Goal: Task Accomplishment & Management: Manage account settings

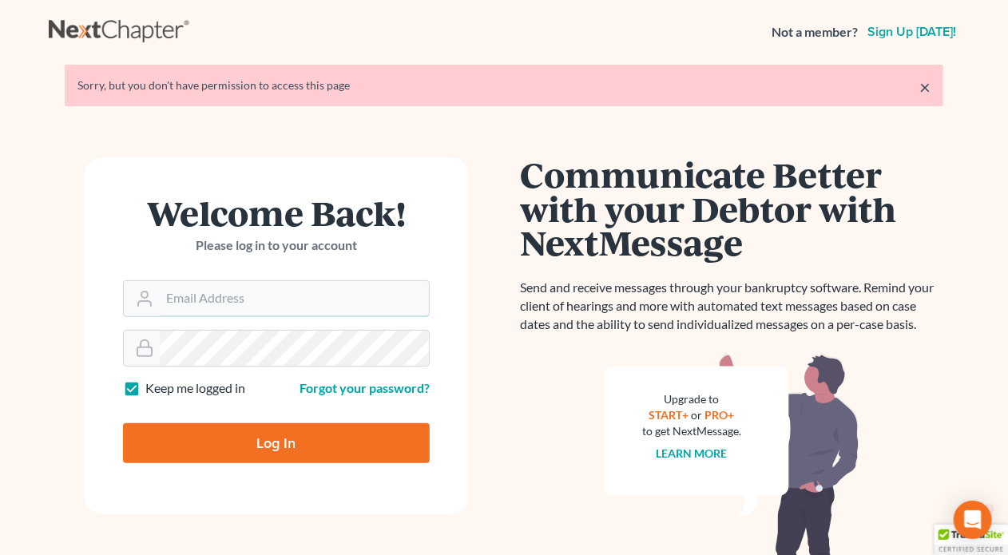
type input "sally@skpllc.com"
click at [252, 434] on input "Log In" at bounding box center [276, 443] width 307 height 40
type input "Thinking..."
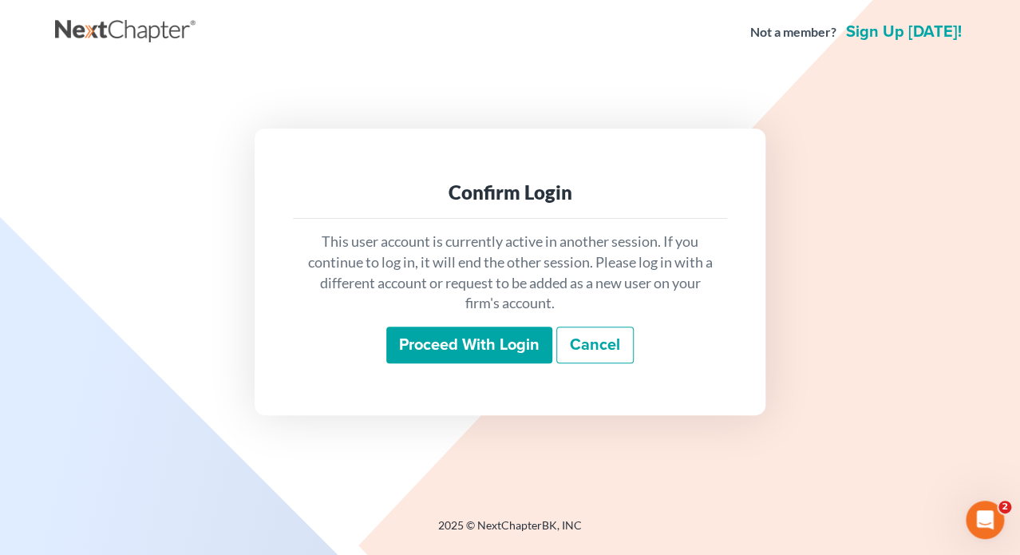
click at [491, 354] on input "Proceed with login" at bounding box center [469, 345] width 166 height 37
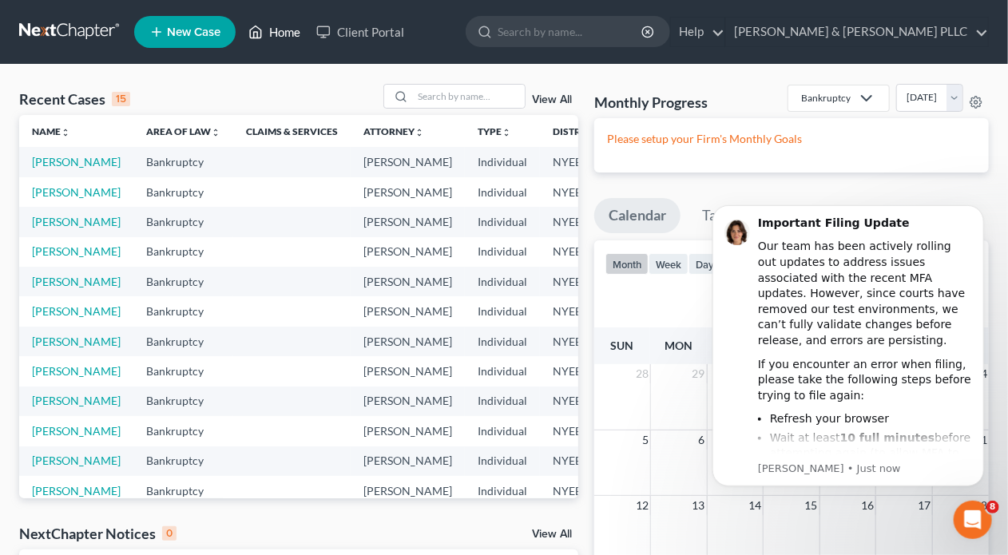
click at [283, 30] on link "Home" at bounding box center [274, 32] width 68 height 29
click at [441, 99] on input "search" at bounding box center [469, 96] width 112 height 23
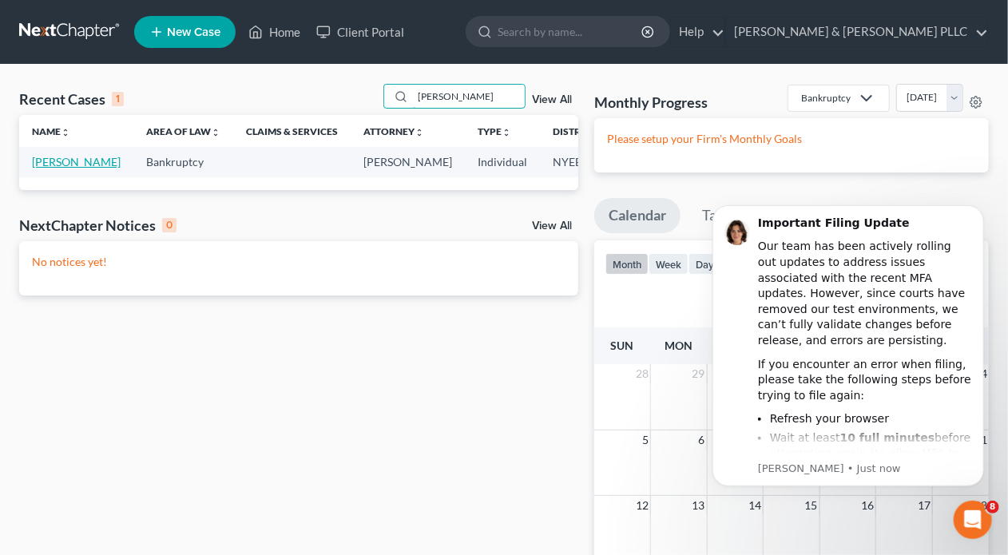
type input "hogan"
click at [48, 167] on link "Hogan, Robert" at bounding box center [76, 162] width 89 height 14
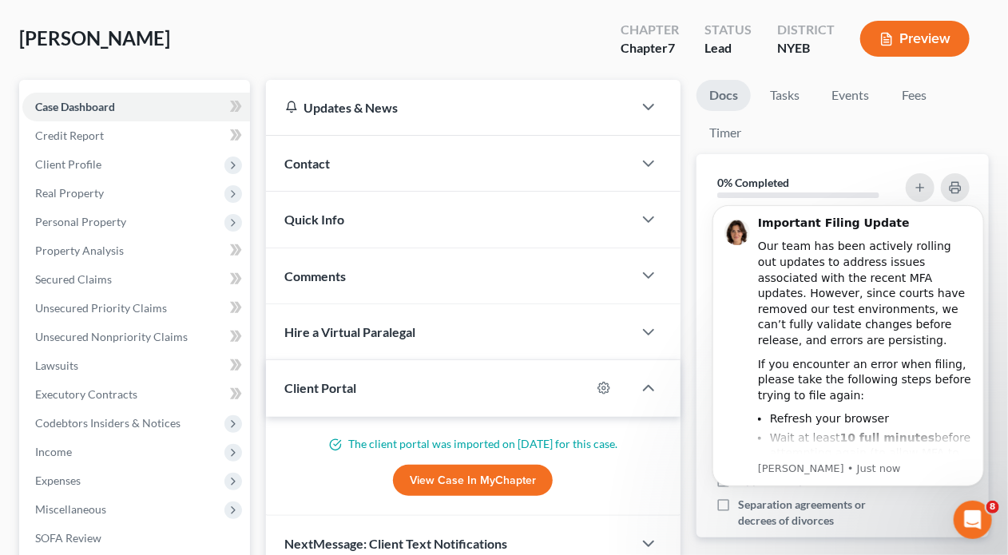
scroll to position [160, 0]
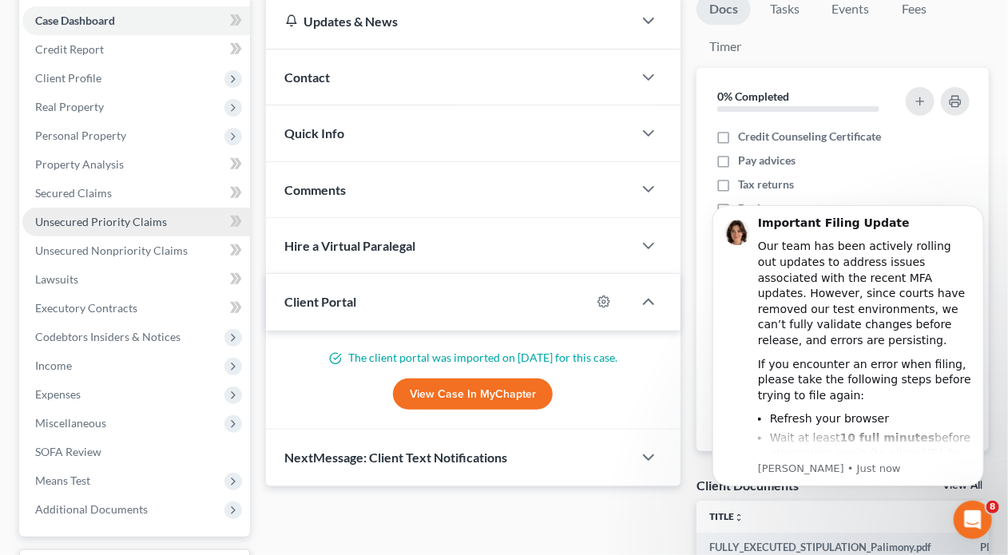
click at [89, 222] on span "Unsecured Priority Claims" at bounding box center [101, 222] width 132 height 14
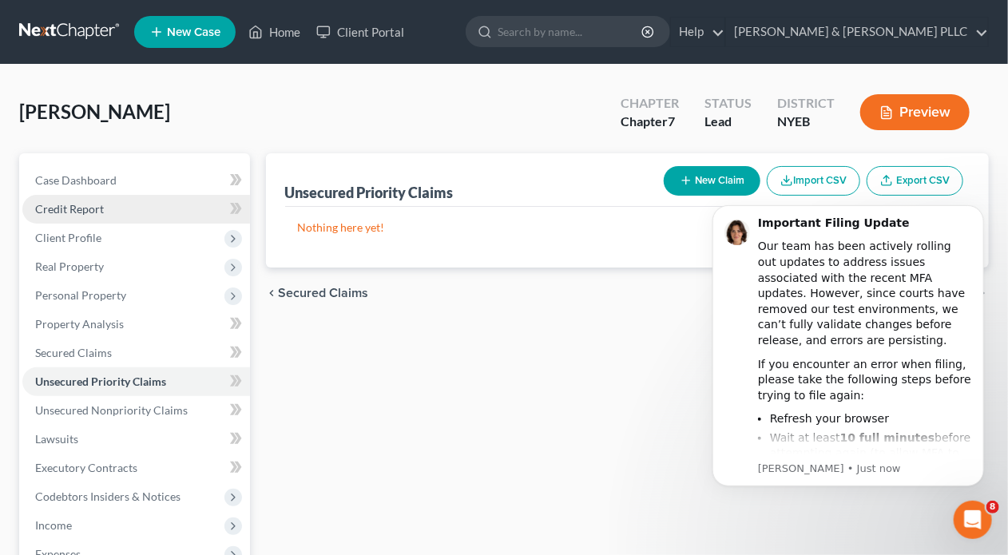
click at [89, 202] on span "Credit Report" at bounding box center [69, 209] width 69 height 14
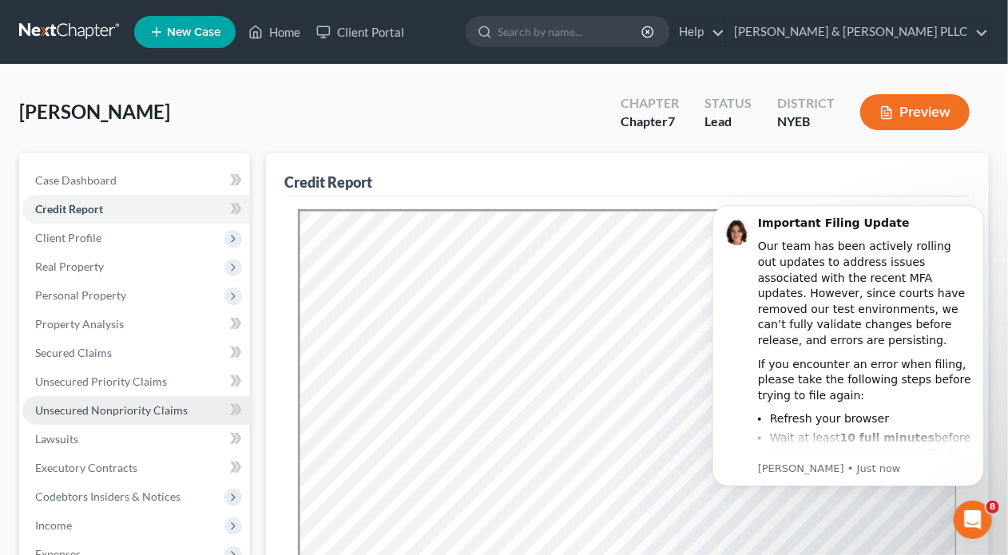
click at [118, 411] on span "Unsecured Nonpriority Claims" at bounding box center [111, 410] width 153 height 14
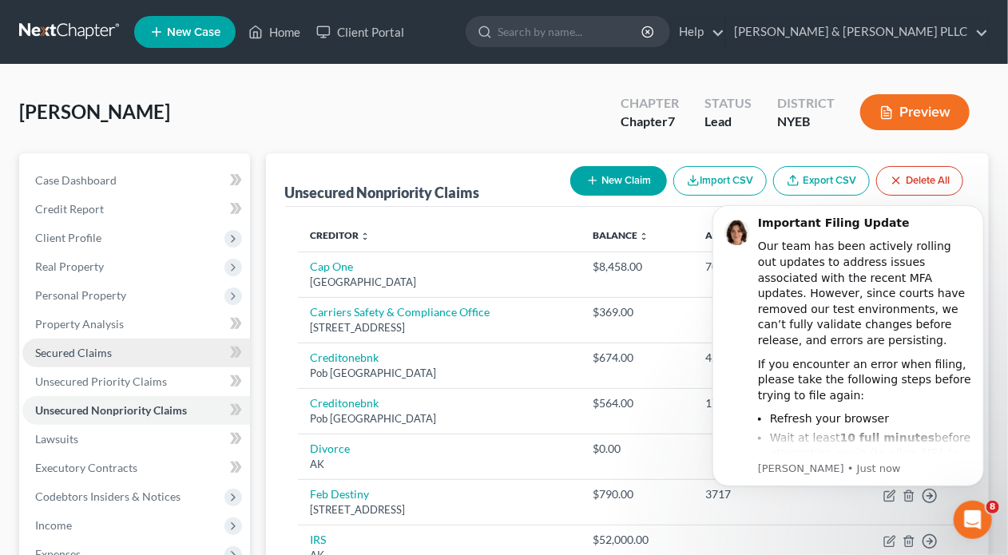
click at [107, 354] on span "Secured Claims" at bounding box center [73, 353] width 77 height 14
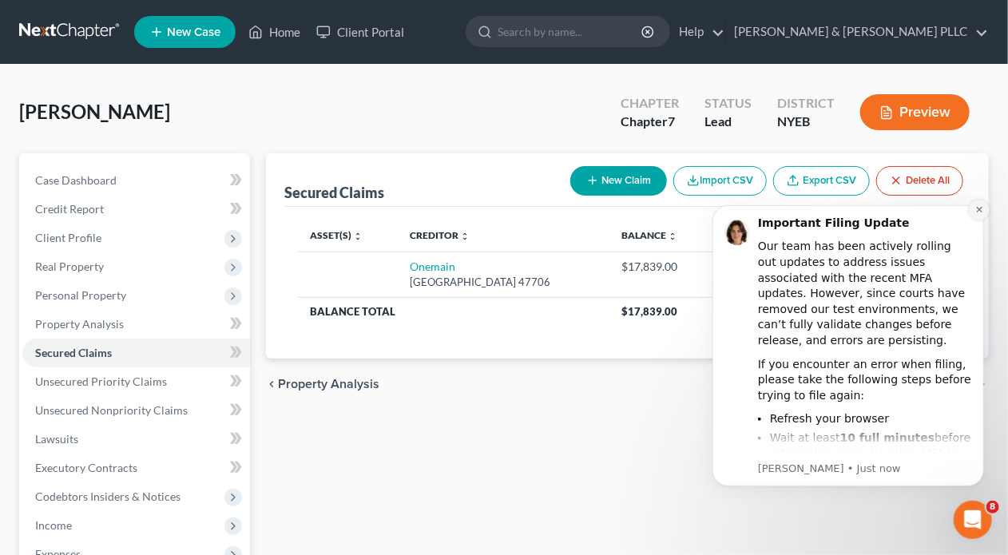
click at [982, 206] on icon "Dismiss notification" at bounding box center [978, 208] width 9 height 9
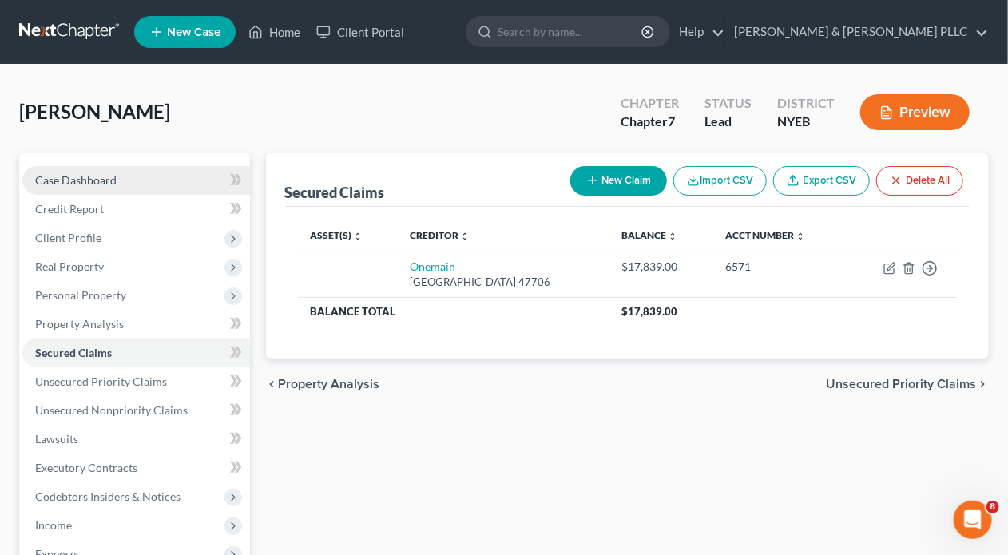
click at [106, 179] on span "Case Dashboard" at bounding box center [75, 180] width 81 height 14
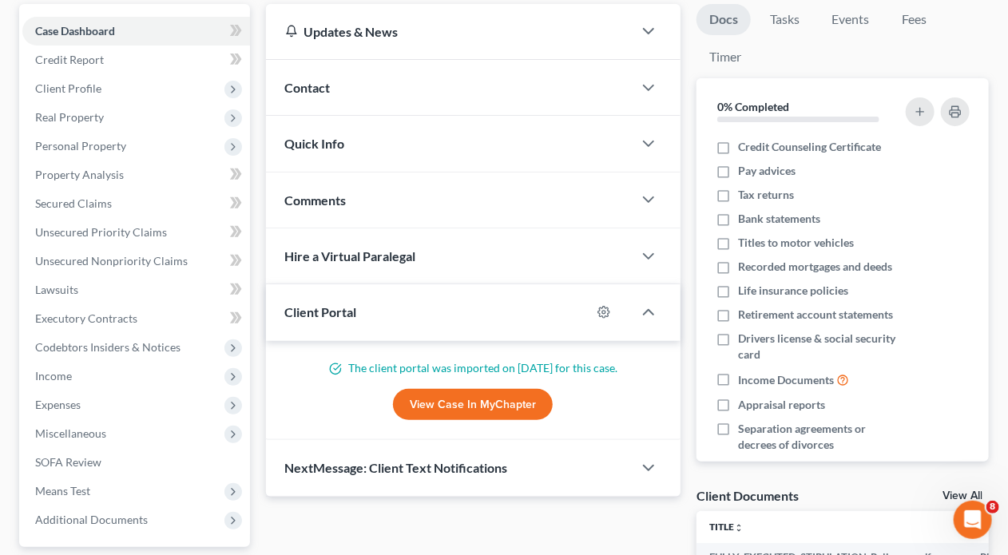
scroll to position [160, 0]
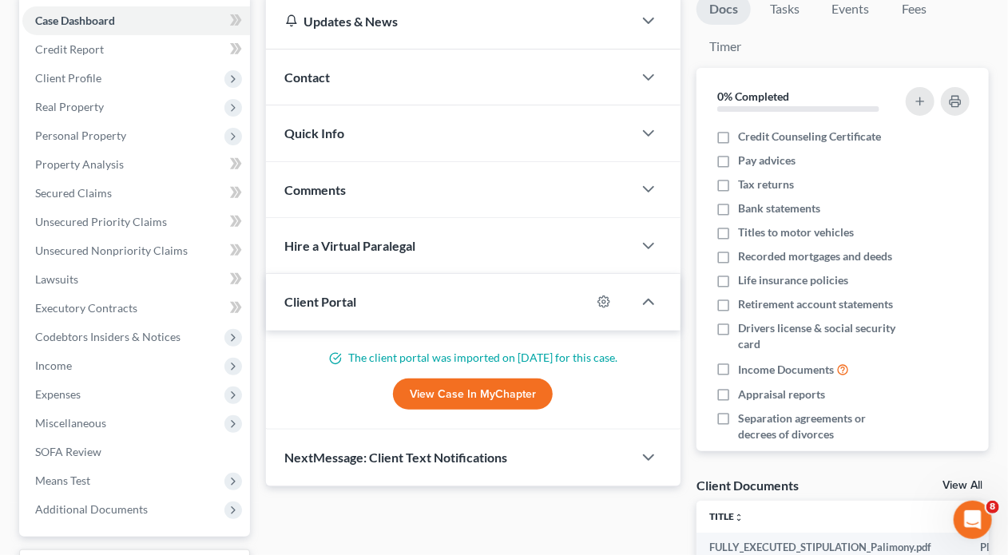
click at [471, 386] on link "View Case in MyChapter" at bounding box center [473, 394] width 160 height 32
click at [69, 394] on span "Expenses" at bounding box center [58, 394] width 46 height 14
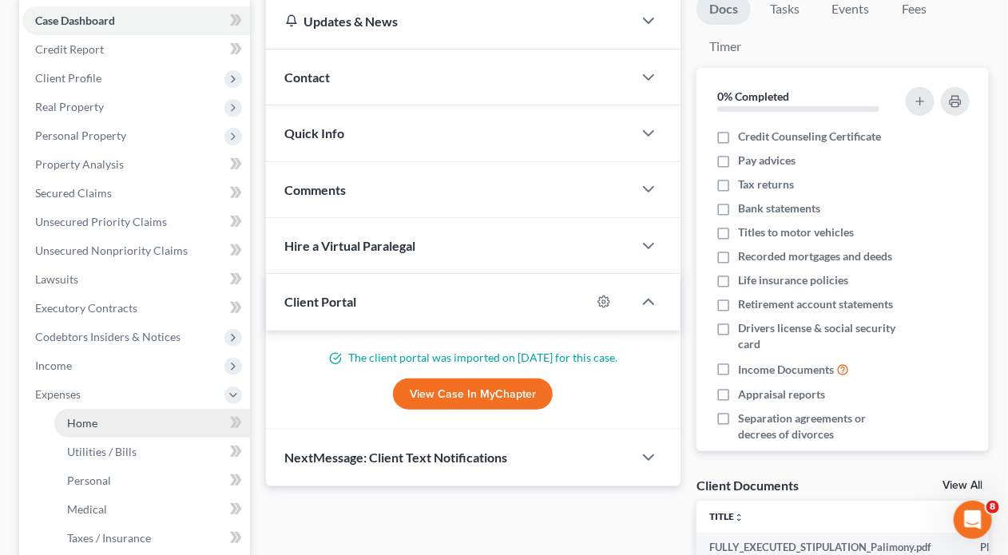
click at [83, 424] on span "Home" at bounding box center [82, 423] width 30 height 14
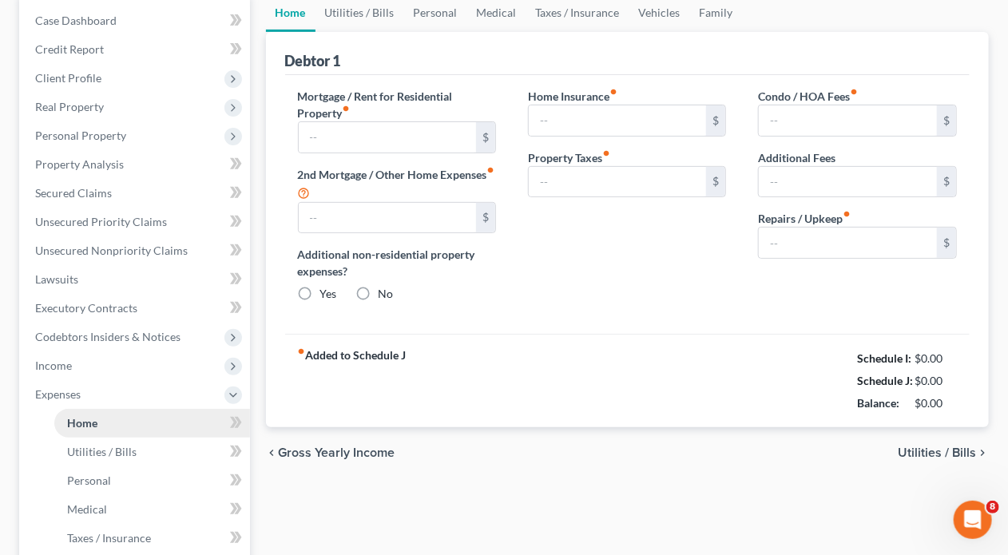
scroll to position [42, 0]
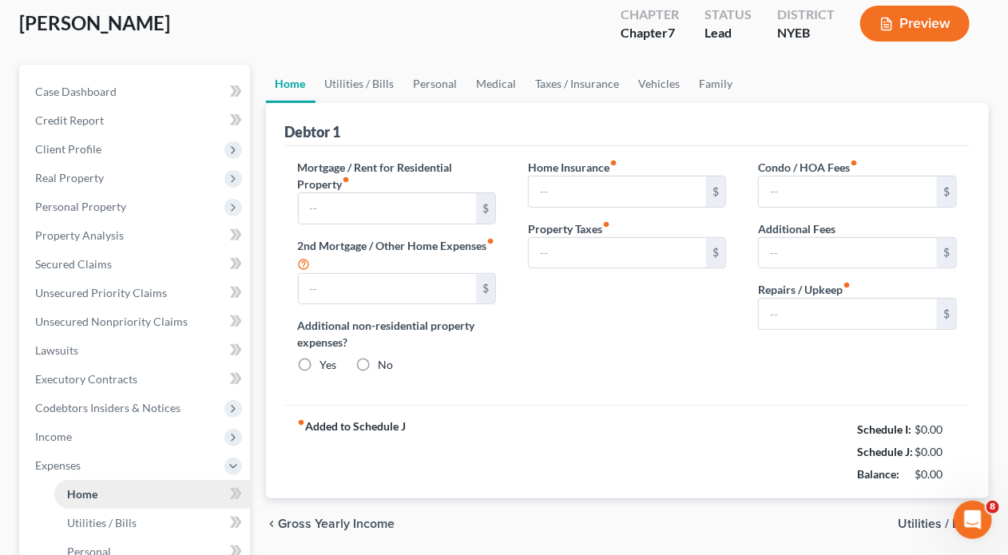
type input "4,371.00"
type input "0.00"
radio input "true"
type input "0.00"
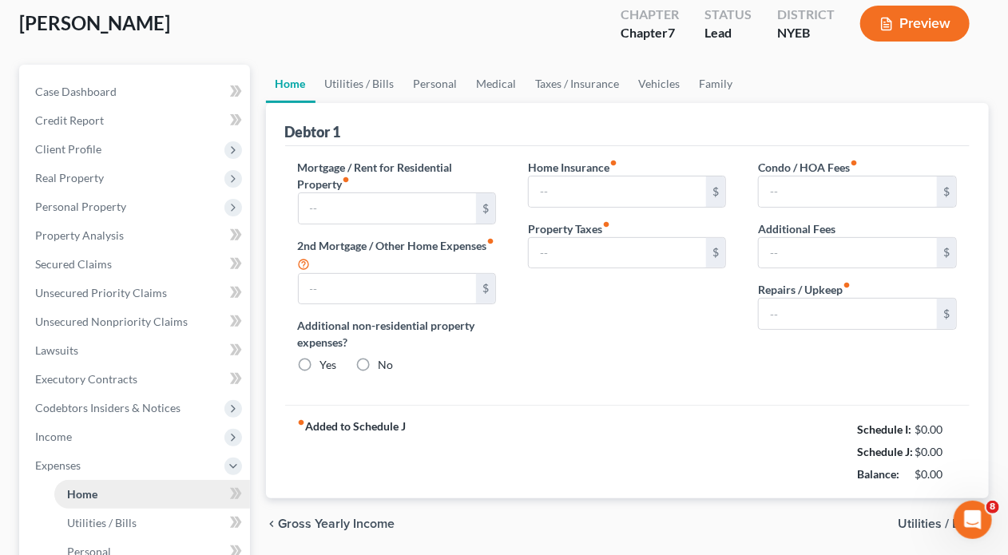
type input "0.00"
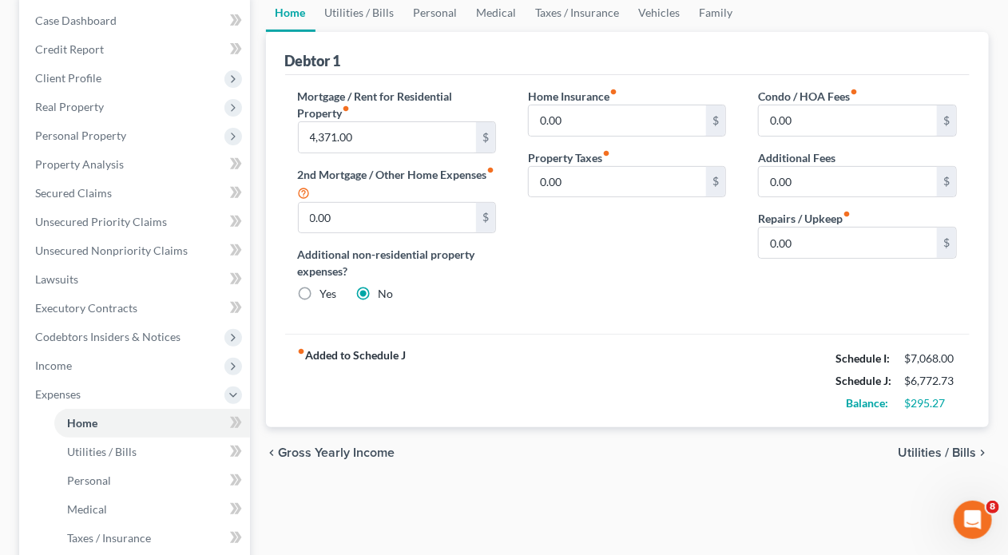
scroll to position [0, 0]
